Goal: Task Accomplishment & Management: Use online tool/utility

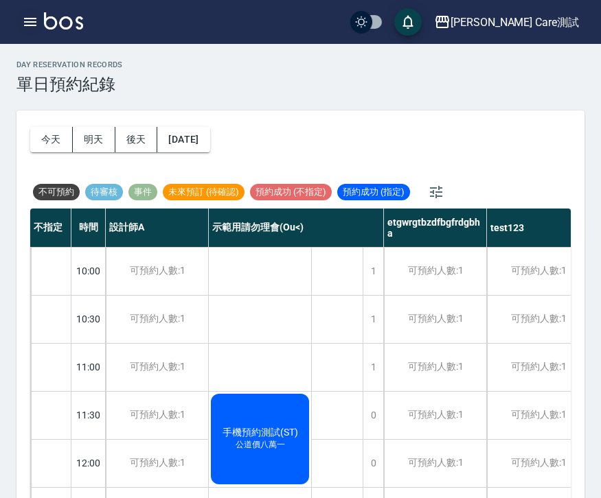
click at [28, 23] on icon "button" at bounding box center [30, 22] width 16 height 16
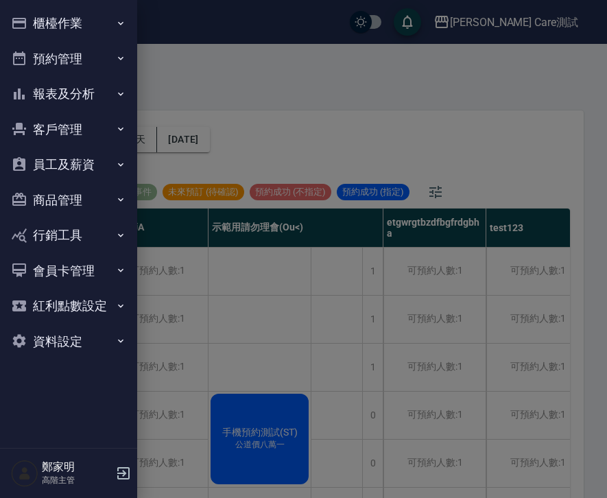
click at [55, 328] on button "資料設定" at bounding box center [68, 342] width 126 height 36
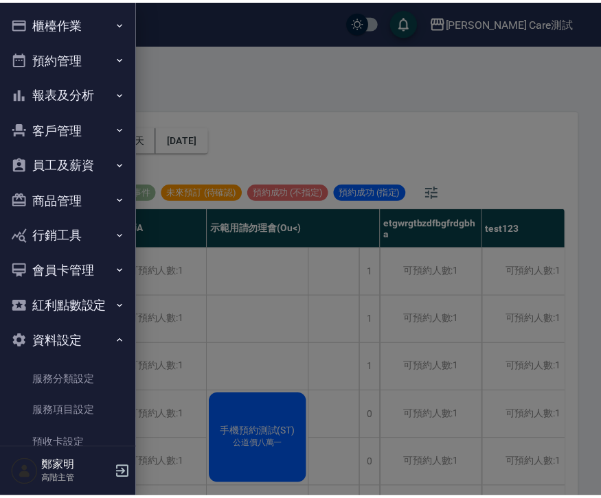
scroll to position [256, 0]
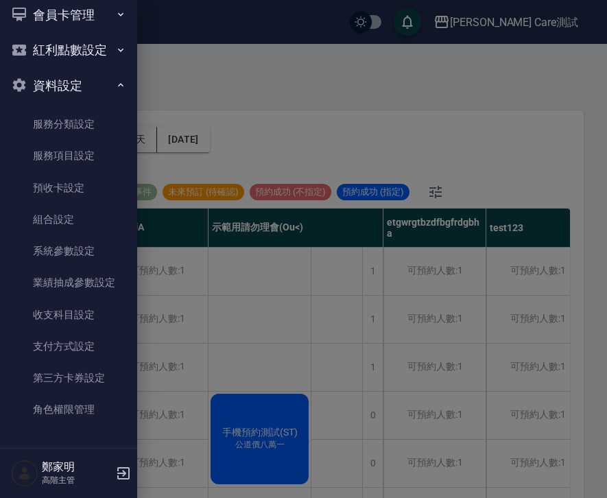
click at [363, 73] on div at bounding box center [303, 249] width 607 height 498
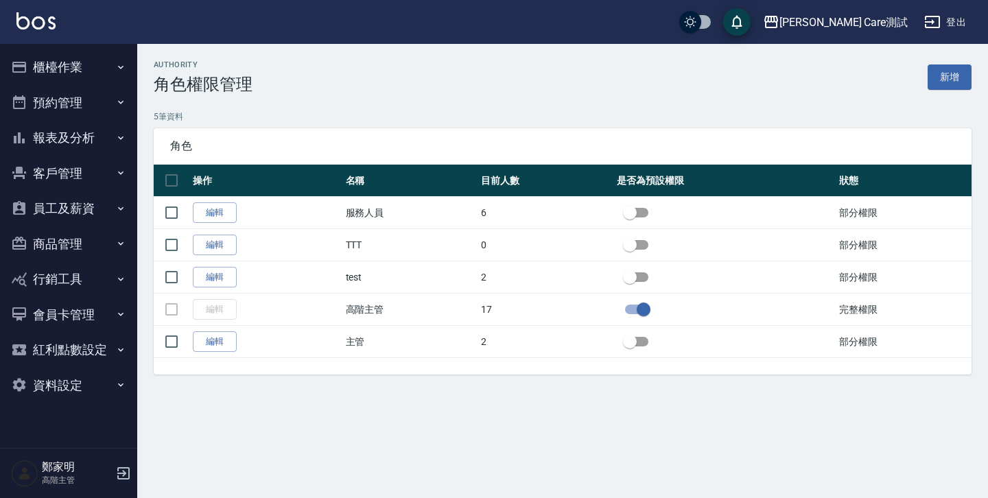
click at [83, 178] on button "客戶管理" at bounding box center [68, 174] width 126 height 36
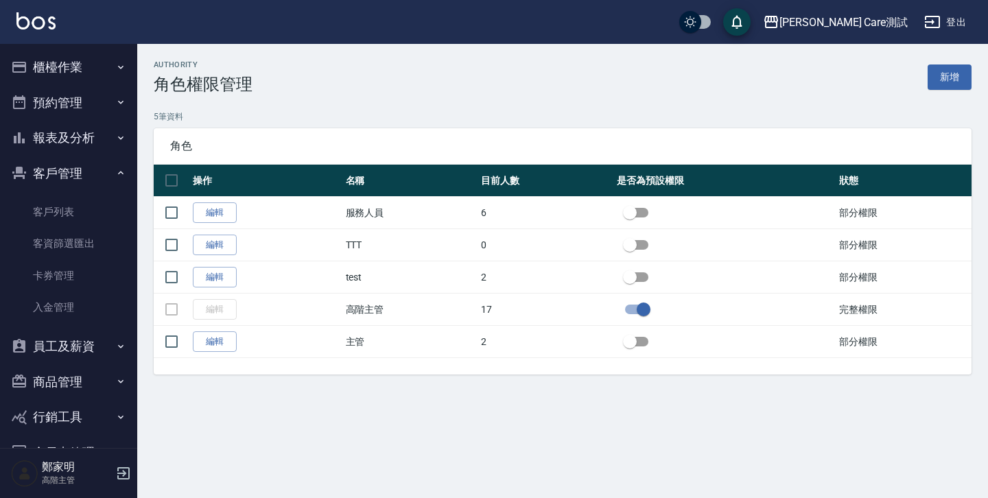
click at [97, 342] on button "員工及薪資" at bounding box center [68, 347] width 126 height 36
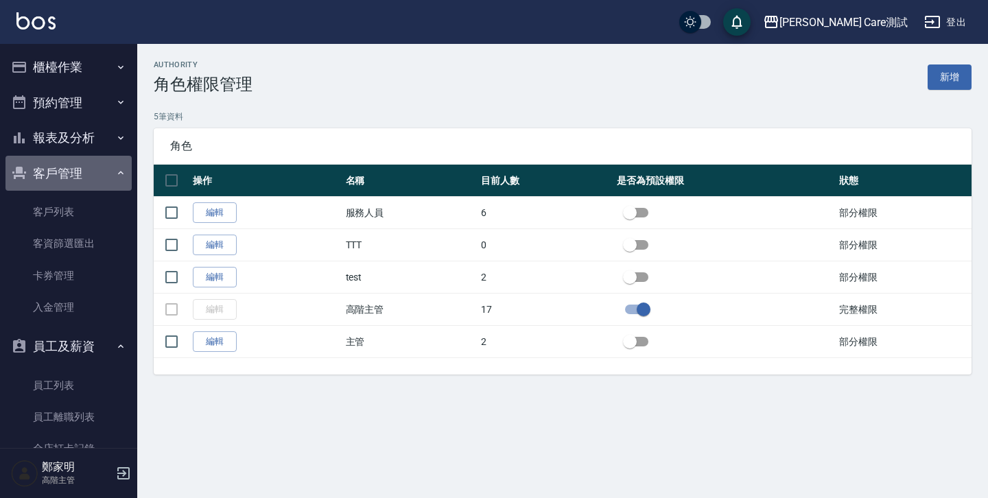
click at [75, 170] on button "客戶管理" at bounding box center [68, 174] width 126 height 36
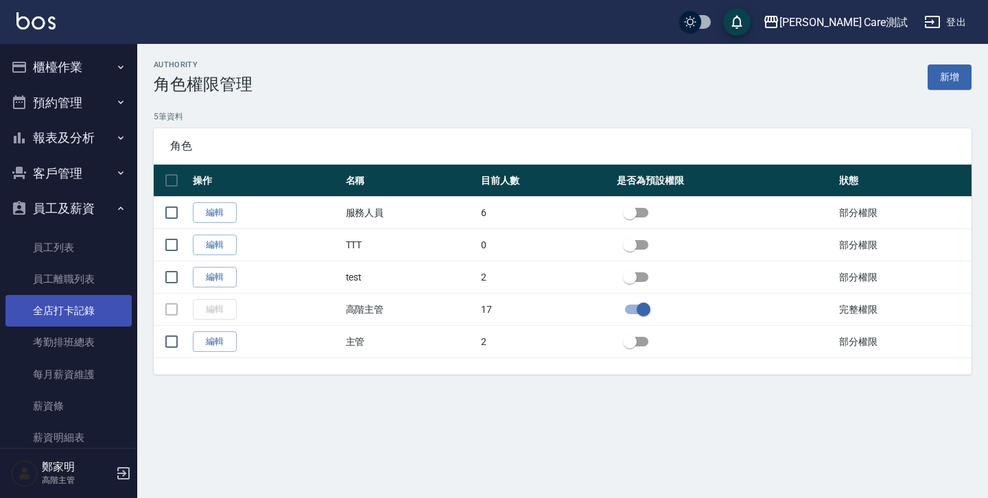
scroll to position [229, 0]
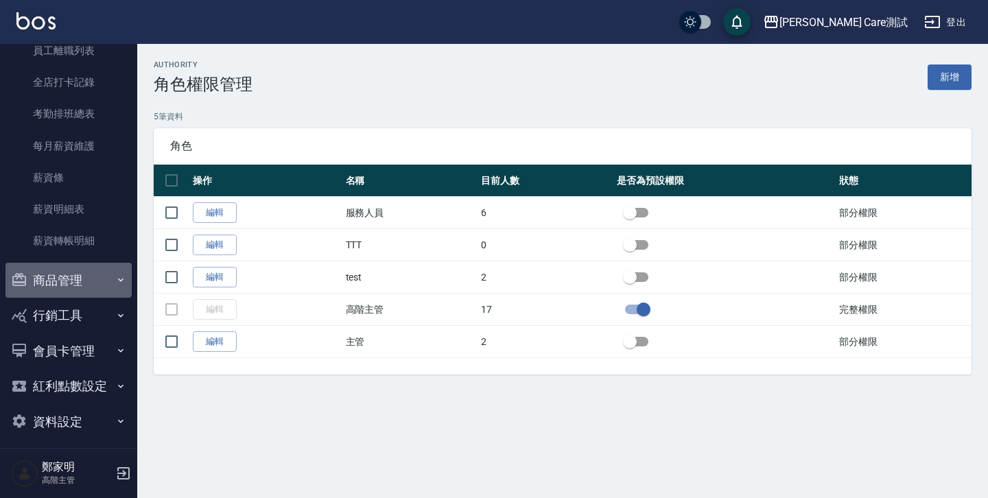
click at [86, 271] on button "商品管理" at bounding box center [68, 281] width 126 height 36
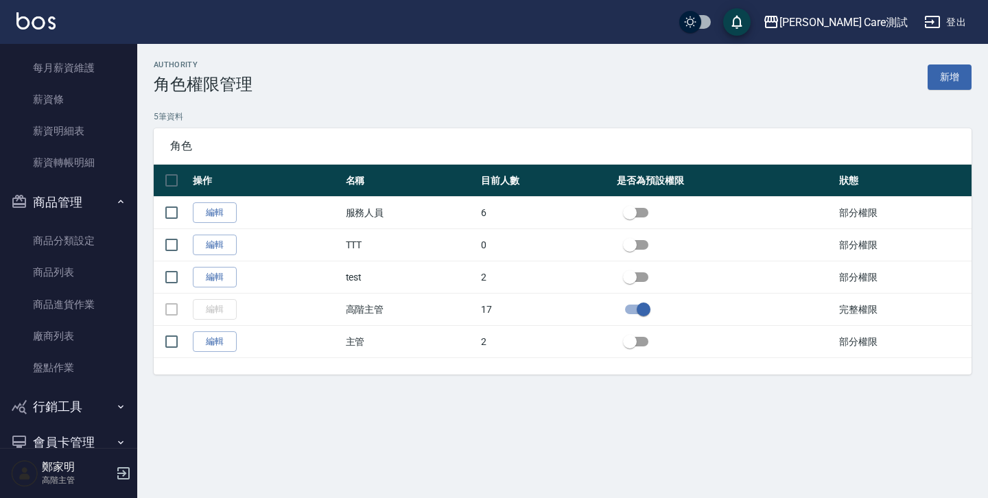
scroll to position [307, 0]
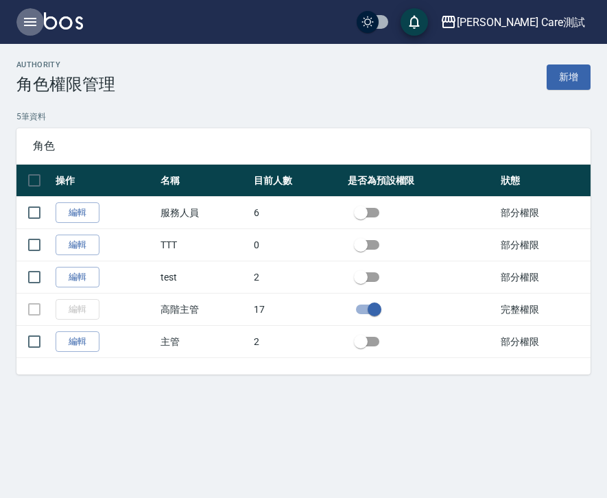
click at [36, 16] on icon "button" at bounding box center [30, 22] width 16 height 16
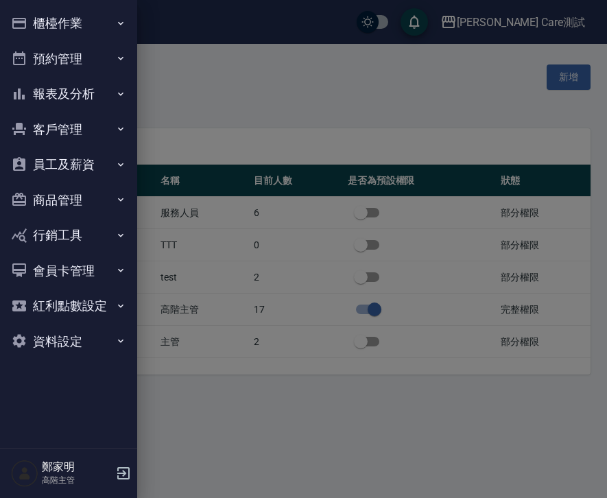
click at [100, 203] on button "商品管理" at bounding box center [68, 201] width 126 height 36
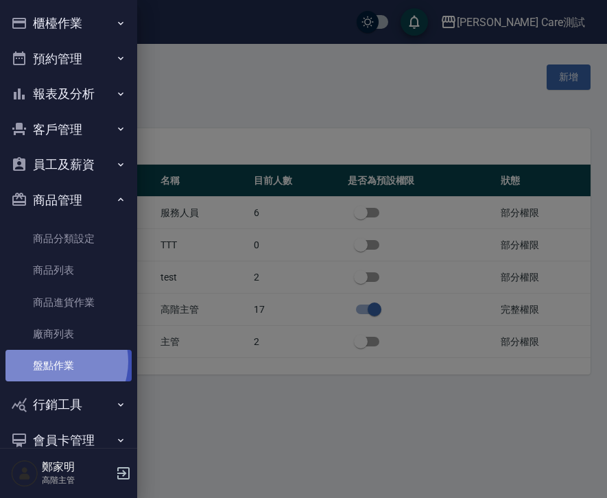
click at [56, 362] on link "盤點作業" at bounding box center [68, 366] width 126 height 32
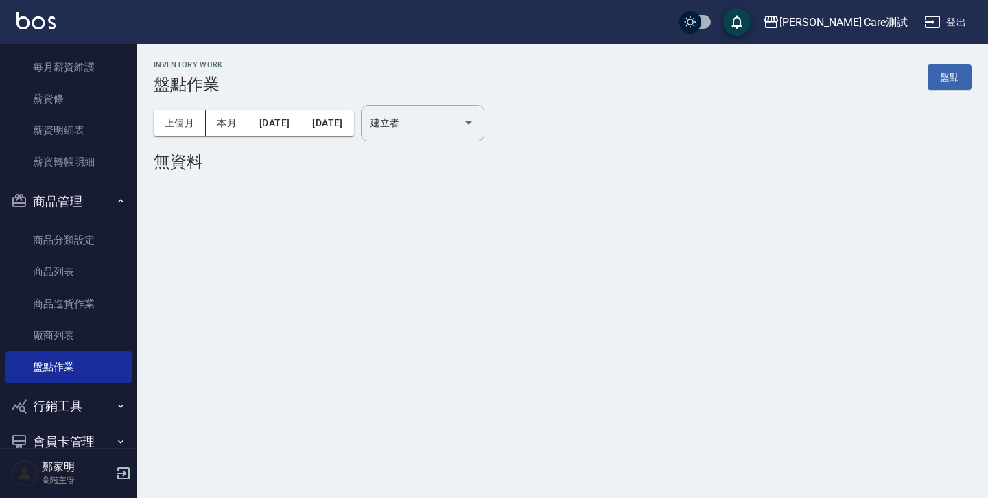
click at [549, 175] on div "Inventory Work 盤點作業 盤點 上個月 本月 2025/09/01 2025/09/30 建立者 建立者 無資料" at bounding box center [562, 119] width 851 height 150
click at [102, 200] on button "商品管理" at bounding box center [68, 202] width 126 height 36
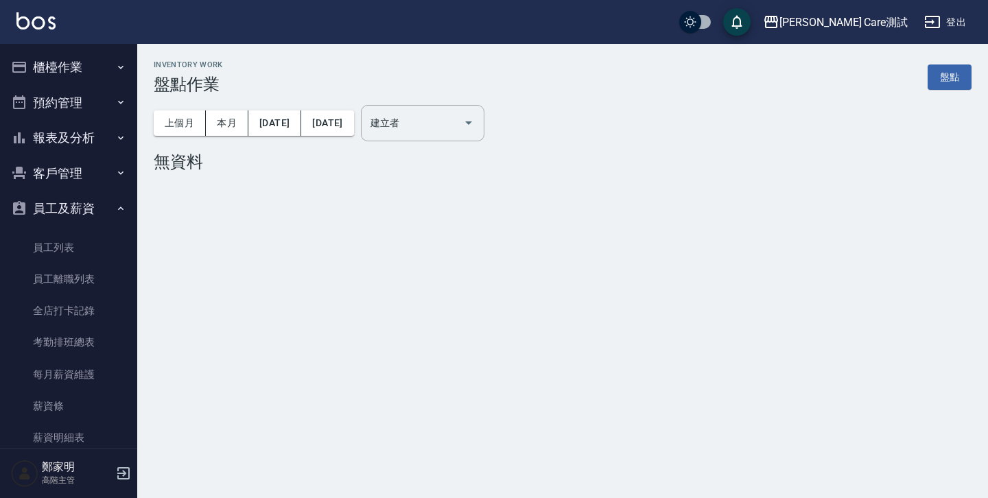
click at [102, 202] on button "員工及薪資" at bounding box center [68, 209] width 126 height 36
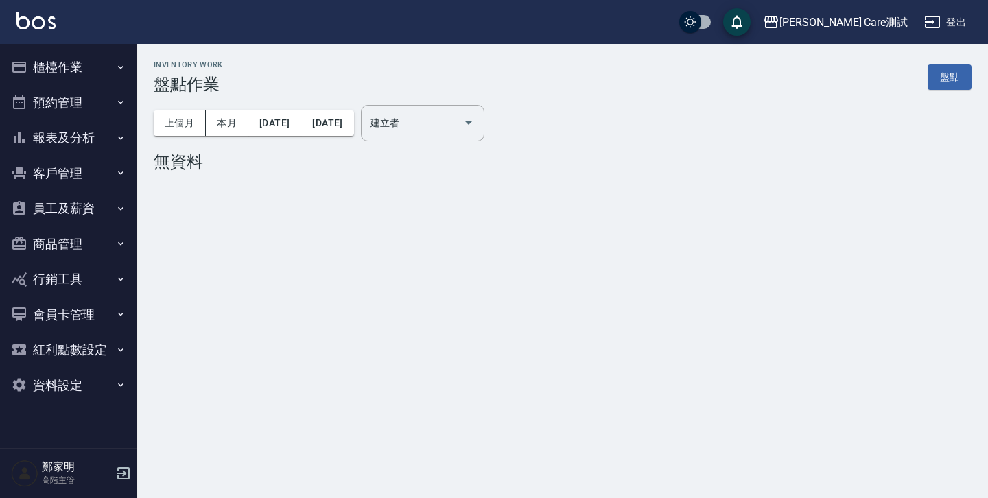
click at [56, 61] on button "櫃檯作業" at bounding box center [68, 67] width 126 height 36
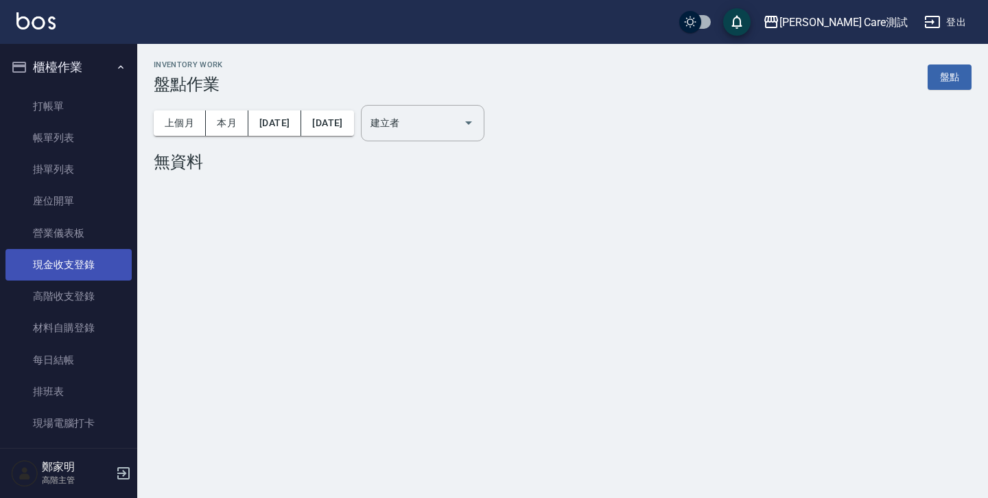
click at [79, 264] on link "現金收支登錄" at bounding box center [68, 265] width 126 height 32
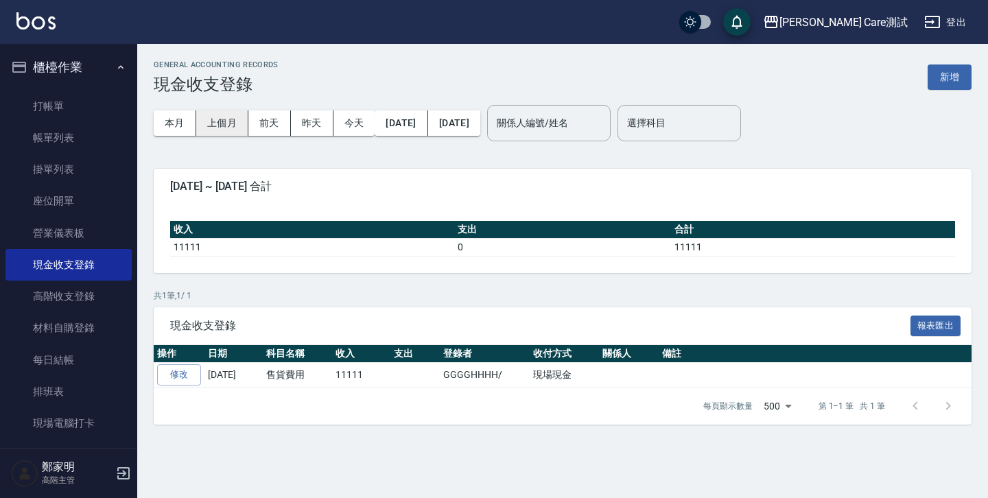
click at [232, 133] on button "上個月" at bounding box center [222, 122] width 52 height 25
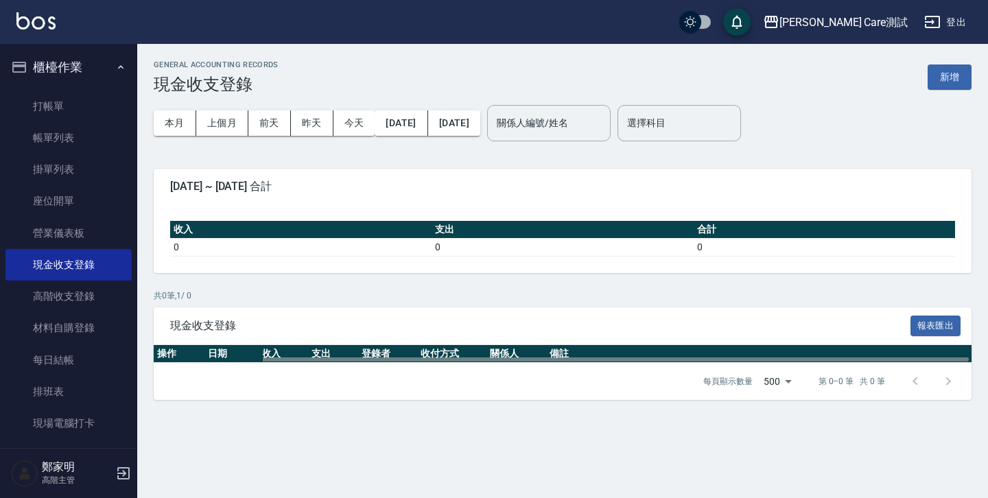
scroll to position [0, 73]
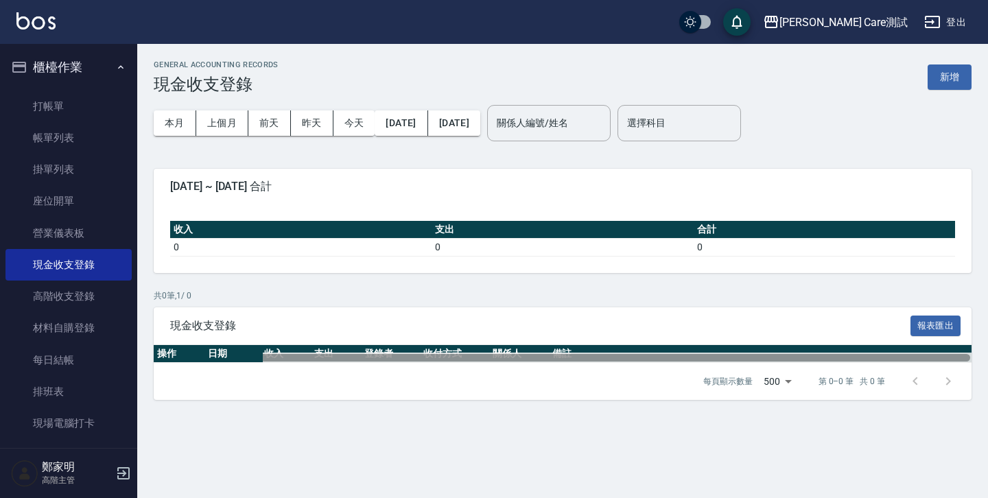
scroll to position [0, 72]
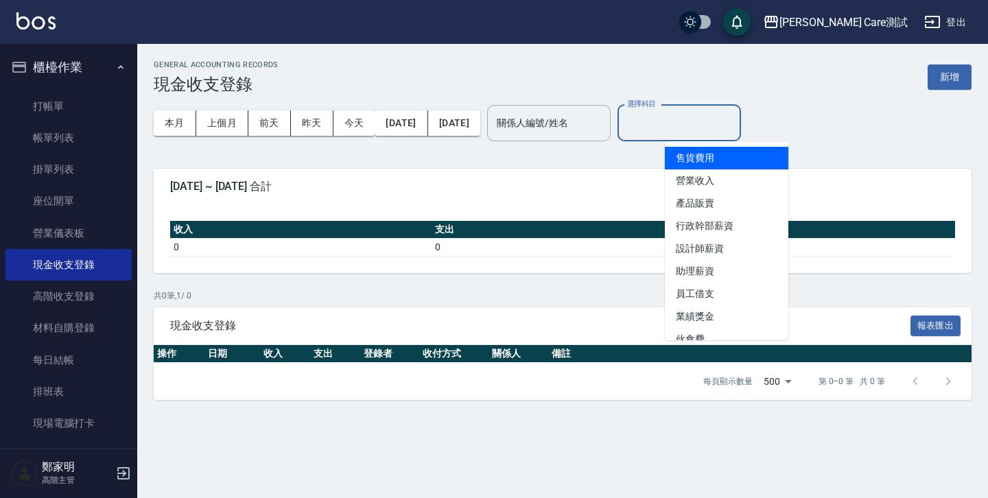
click at [607, 123] on input "選擇科目" at bounding box center [679, 123] width 111 height 24
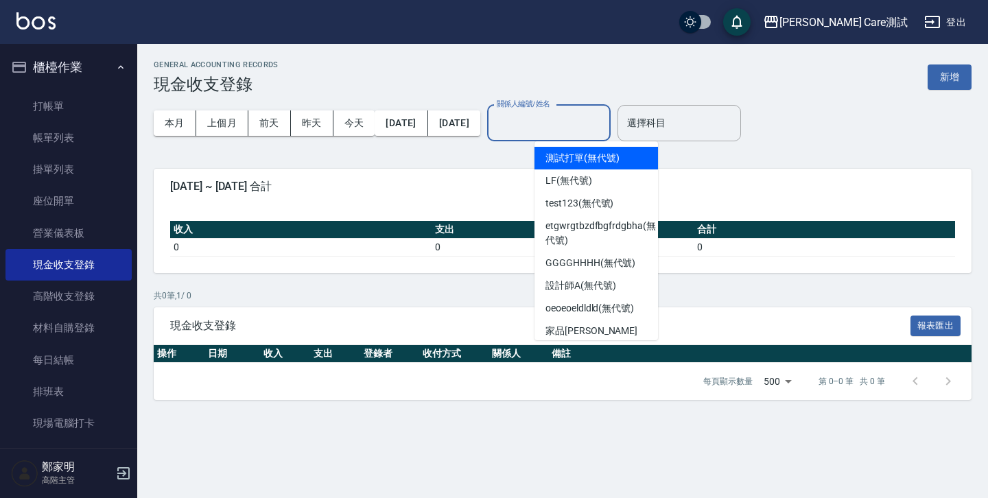
click at [597, 130] on input "關係人編號/姓名" at bounding box center [548, 123] width 111 height 24
click at [607, 135] on div "本月 上個月 前天 昨天 今天 2025/08/01 2025/08/31 關係人編號/姓名 關係人編號/姓名 選擇科目 選擇科目" at bounding box center [563, 123] width 818 height 58
click at [560, 117] on input "關係人編號/姓名" at bounding box center [548, 123] width 111 height 24
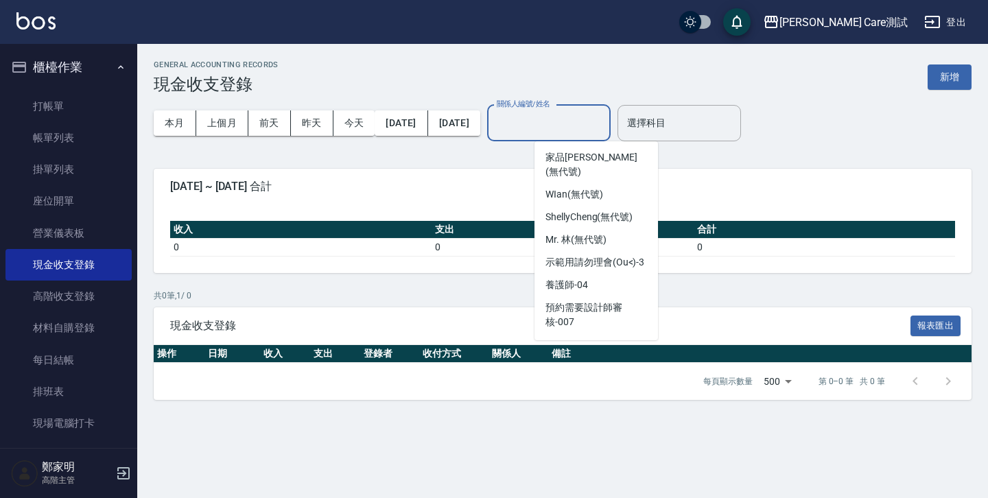
scroll to position [194, 0]
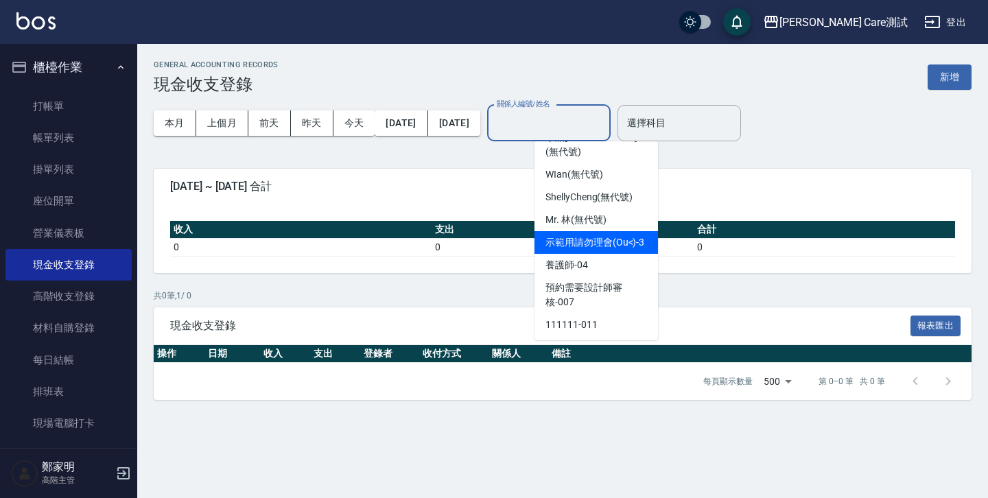
click at [586, 235] on span "示範用請勿理會(Ou<) -3" at bounding box center [595, 242] width 99 height 14
type input "示範用請勿理會(Ou<)-3"
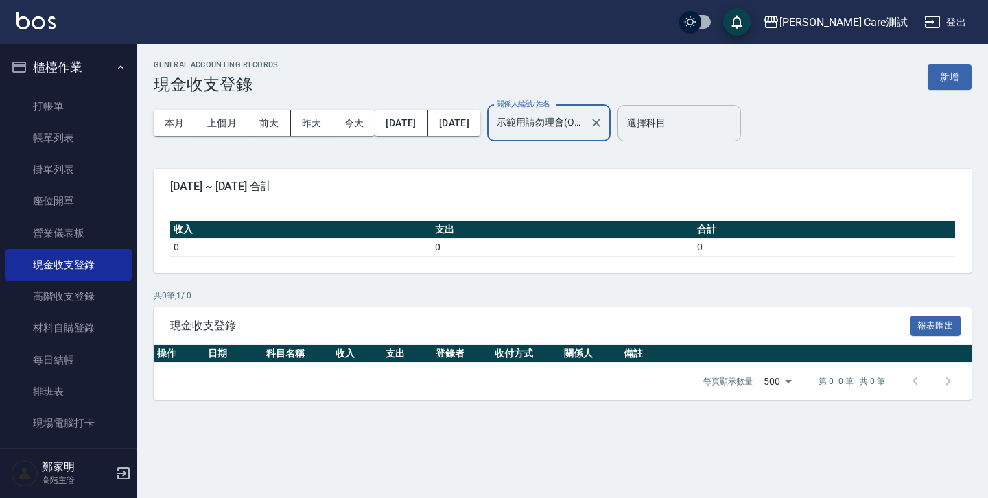
click at [607, 131] on input "選擇科目" at bounding box center [679, 123] width 111 height 24
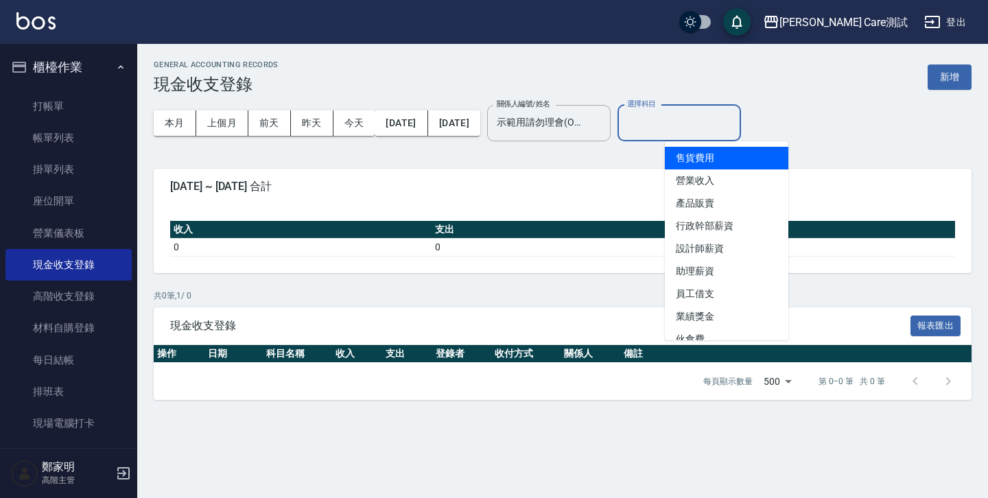
click at [607, 152] on div "GENERAL ACCOUNTING RECORDS 現金收支登錄 新增 本月 上個月 前天 昨天 今天 2025/08/01 2025/08/31 關係人編…" at bounding box center [562, 230] width 851 height 373
